Goal: Task Accomplishment & Management: Use online tool/utility

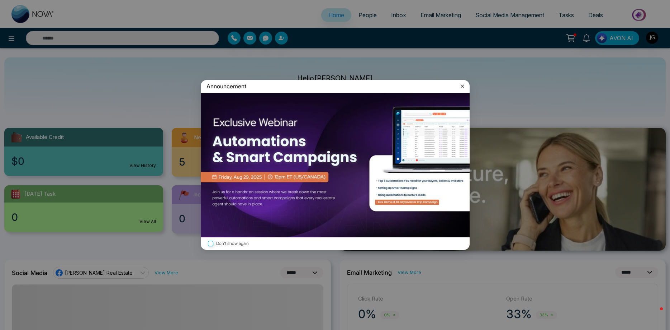
select select "*"
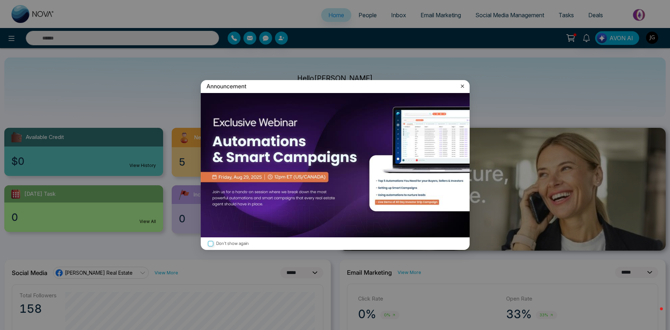
click at [461, 85] on icon at bounding box center [462, 86] width 3 height 3
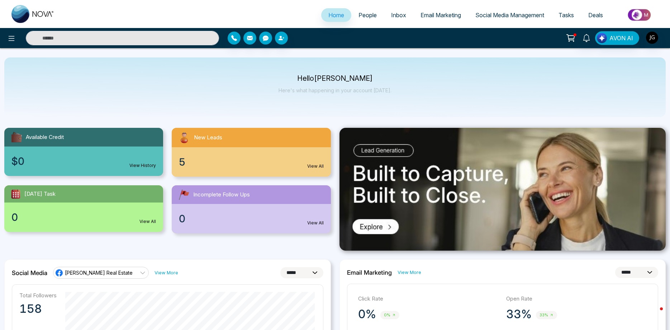
click at [454, 15] on span "Email Marketing" at bounding box center [441, 14] width 41 height 7
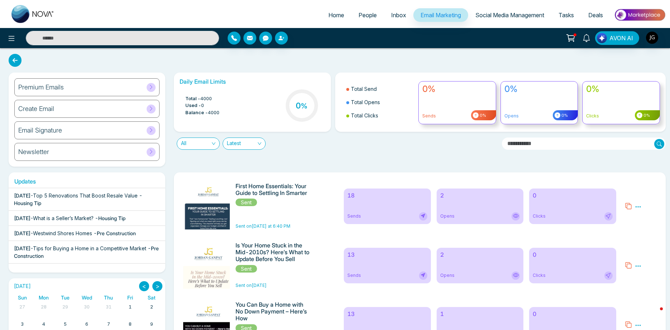
click at [516, 219] on icon at bounding box center [516, 216] width 8 height 8
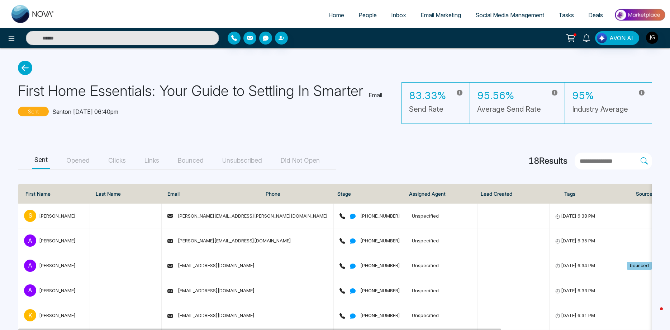
click at [64, 155] on button "Opened" at bounding box center [78, 160] width 28 height 16
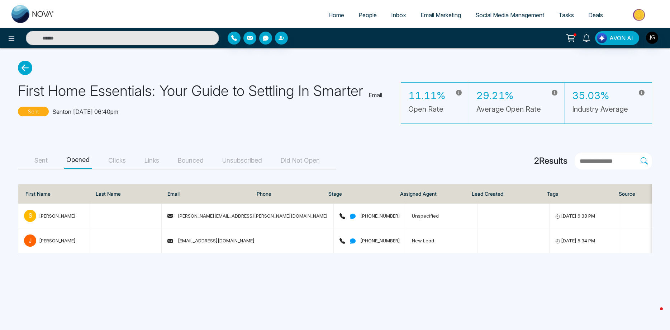
click at [112, 161] on button "Clicks" at bounding box center [117, 160] width 22 height 16
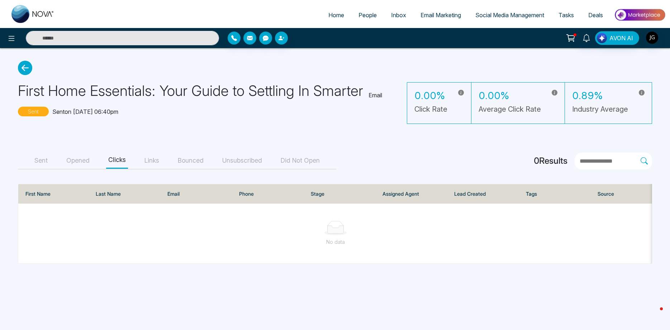
click at [143, 162] on button "Links" at bounding box center [151, 160] width 19 height 16
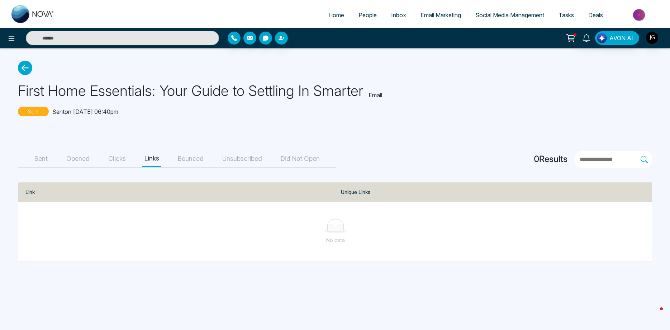
click at [176, 165] on button "Bounced" at bounding box center [191, 159] width 30 height 16
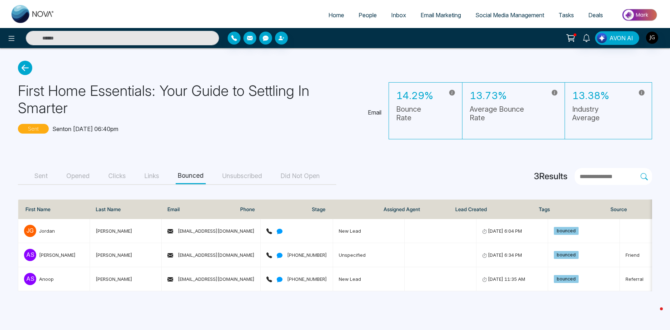
click at [226, 168] on button "Unsubscribed" at bounding box center [242, 176] width 44 height 16
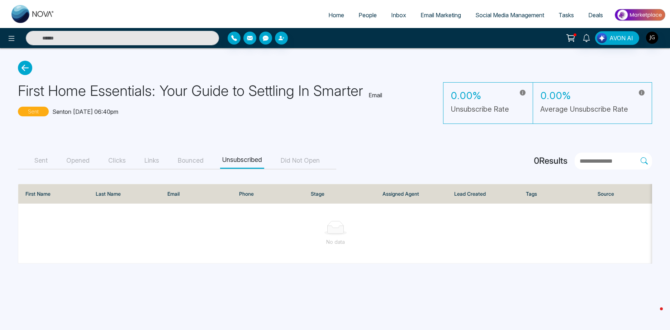
click at [179, 162] on button "Bounced" at bounding box center [191, 160] width 30 height 16
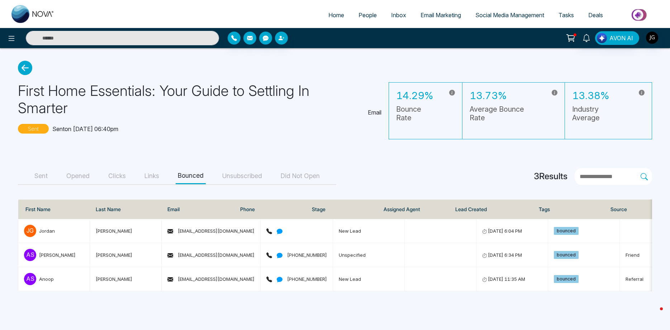
click at [475, 18] on span "Social Media Management" at bounding box center [509, 14] width 69 height 7
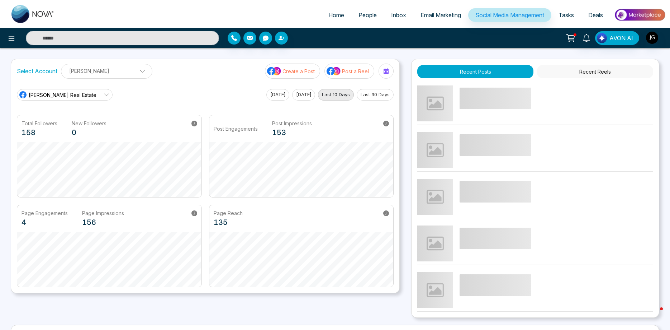
click at [137, 71] on span at bounding box center [140, 73] width 6 height 6
click at [132, 71] on span at bounding box center [131, 70] width 6 height 6
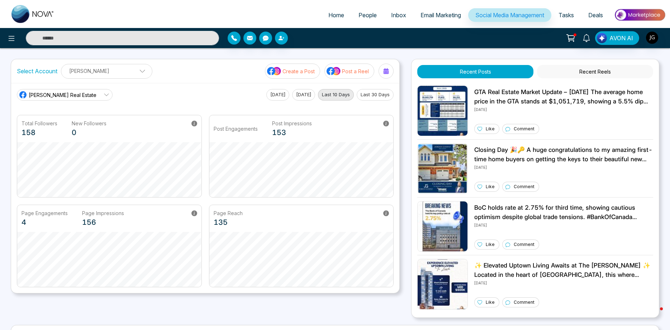
click at [348, 75] on button "Post a Reel" at bounding box center [349, 70] width 50 height 15
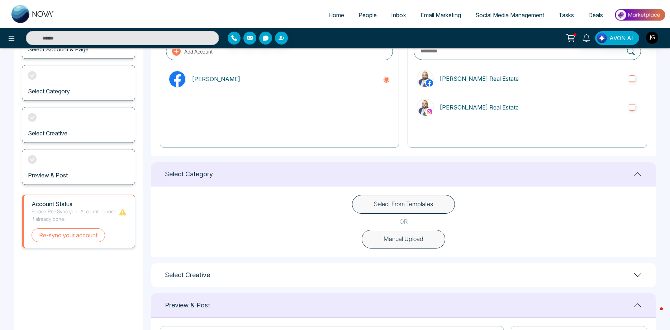
click at [645, 179] on div "Select Category" at bounding box center [403, 174] width 504 height 24
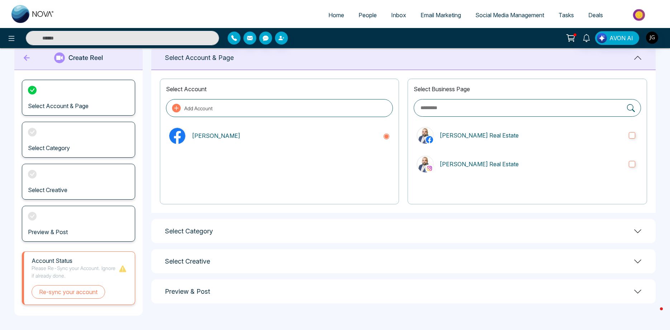
click at [637, 231] on icon at bounding box center [638, 231] width 9 height 9
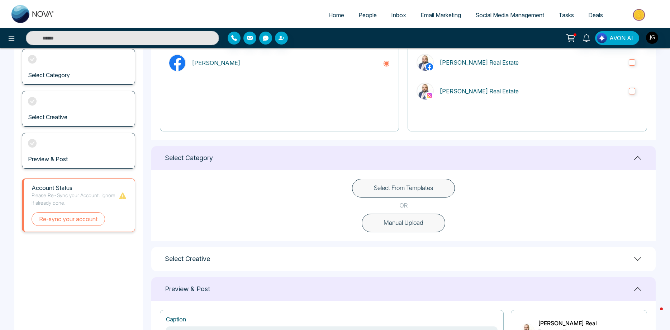
scroll to position [90, 0]
click at [390, 178] on button "Select From Templates" at bounding box center [403, 187] width 103 height 19
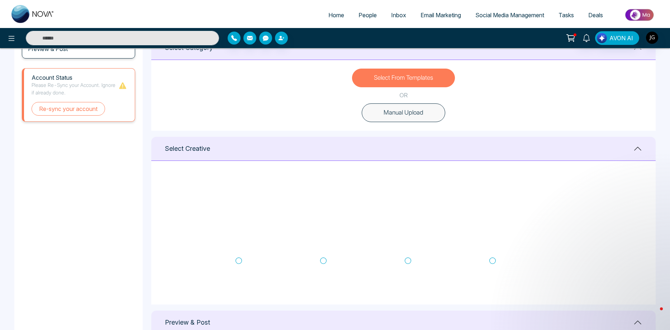
scroll to position [86, 0]
click at [490, 241] on icon at bounding box center [492, 243] width 6 height 7
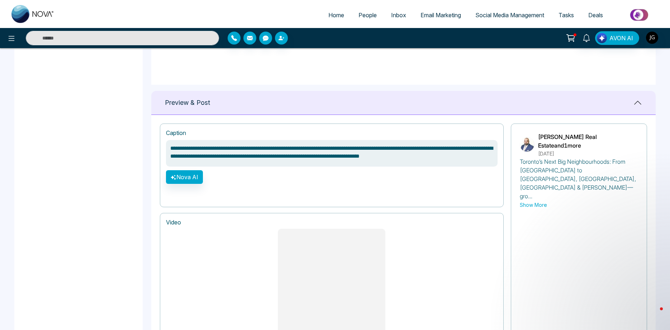
scroll to position [492, 0]
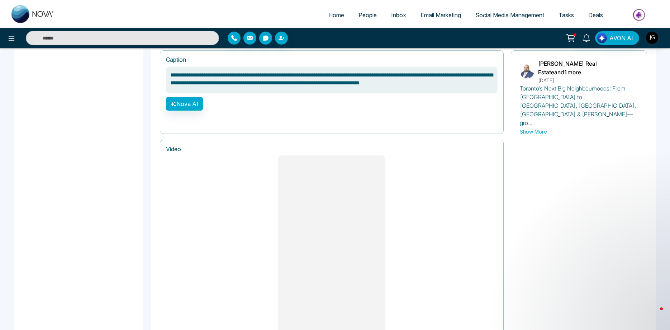
click at [341, 84] on textarea "**********" at bounding box center [332, 80] width 332 height 27
click at [341, 83] on textarea "**********" at bounding box center [332, 80] width 332 height 27
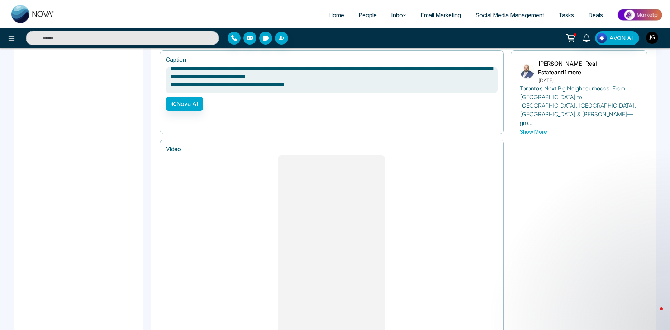
scroll to position [6, 0]
click at [324, 87] on textarea "**********" at bounding box center [332, 80] width 332 height 27
click at [350, 74] on textarea "**********" at bounding box center [332, 80] width 332 height 27
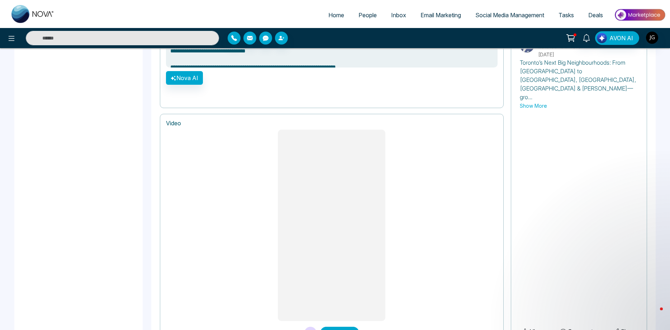
scroll to position [539, 0]
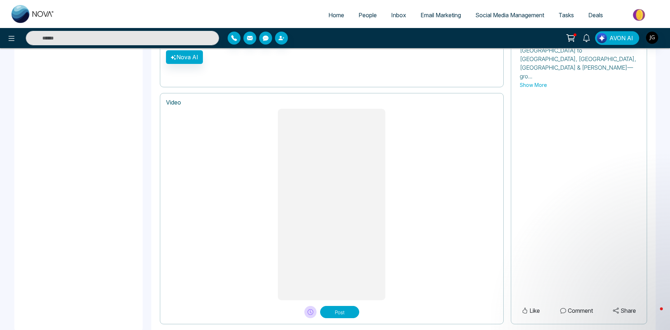
type textarea "**********"
click at [338, 305] on button "Post" at bounding box center [339, 311] width 39 height 12
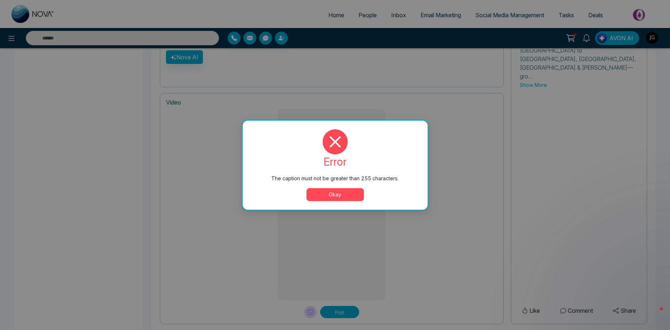
click at [364, 190] on div "Okay" at bounding box center [335, 194] width 168 height 13
click at [345, 189] on button "Okay" at bounding box center [335, 194] width 57 height 13
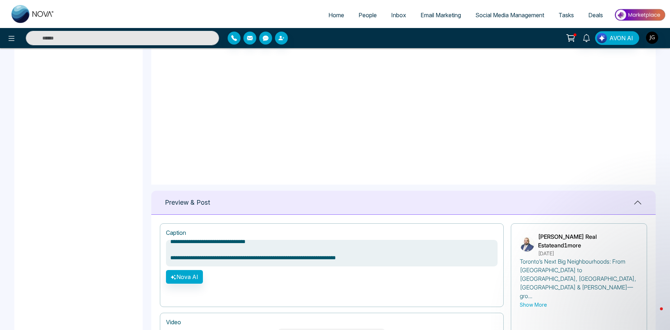
scroll to position [0, 0]
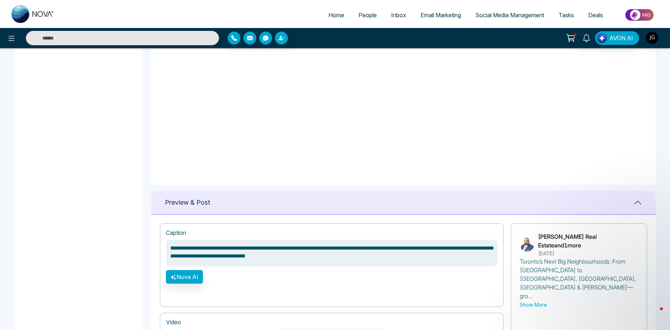
drag, startPoint x: 394, startPoint y: 262, endPoint x: 166, endPoint y: 244, distance: 229.1
click at [166, 244] on textarea "**********" at bounding box center [332, 253] width 332 height 27
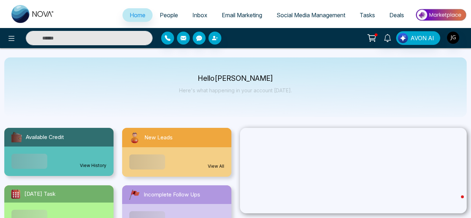
select select "*"
